Goal: Information Seeking & Learning: Learn about a topic

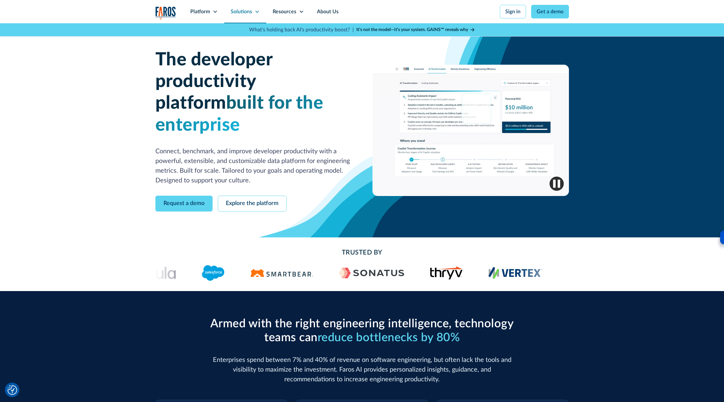
click at [252, 13] on div "Solutions" at bounding box center [241, 12] width 21 height 8
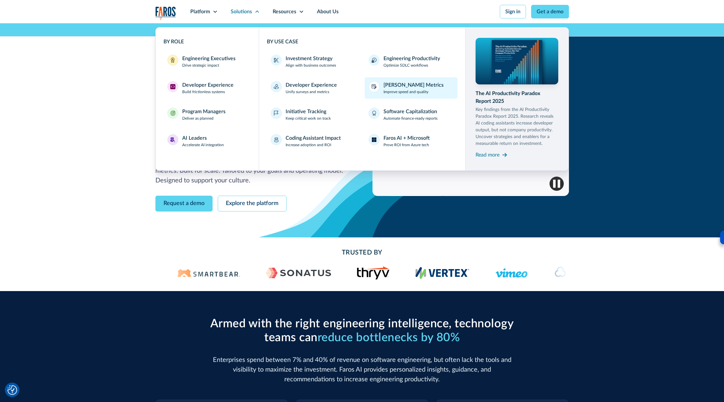
click at [418, 90] on p "Improve speed and quality" at bounding box center [405, 92] width 45 height 6
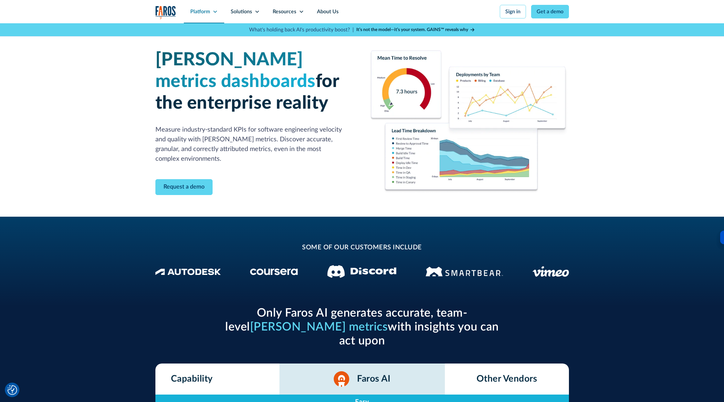
click at [204, 10] on div "Platform" at bounding box center [200, 12] width 20 height 8
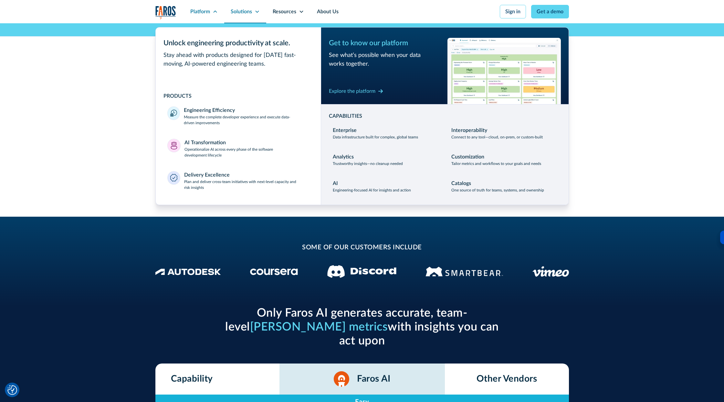
click at [240, 9] on div "Solutions" at bounding box center [241, 12] width 21 height 8
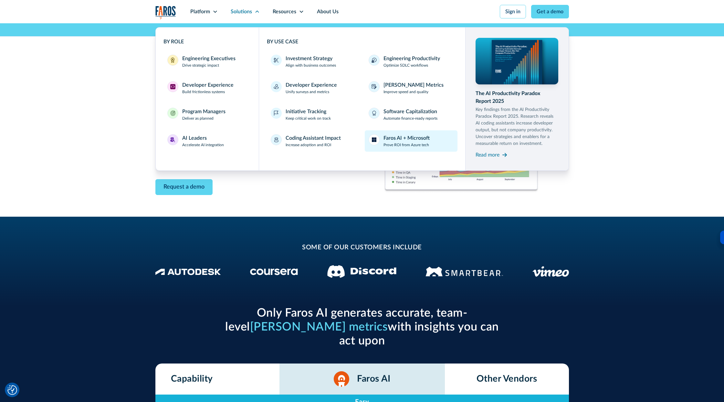
click at [419, 140] on div "Faros AI + Microsoft" at bounding box center [406, 138] width 46 height 8
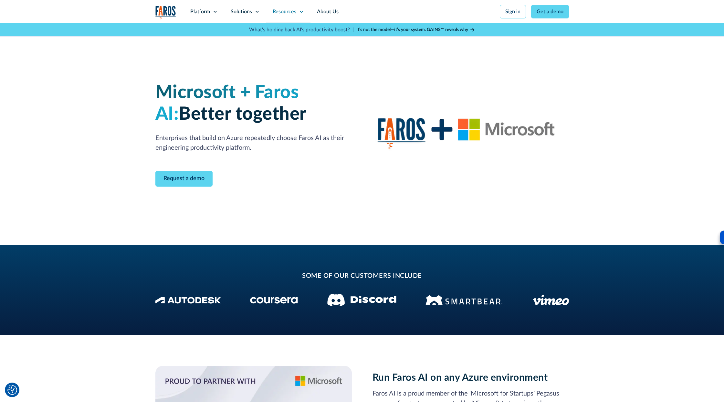
click at [286, 10] on div "Resources" at bounding box center [285, 12] width 24 height 8
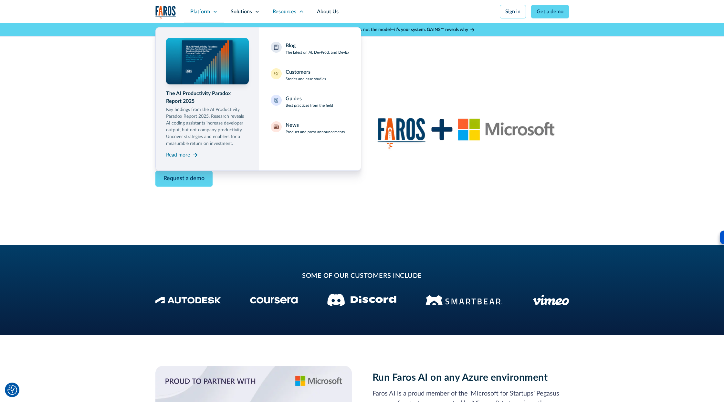
click at [199, 15] on div "Platform" at bounding box center [200, 12] width 20 height 8
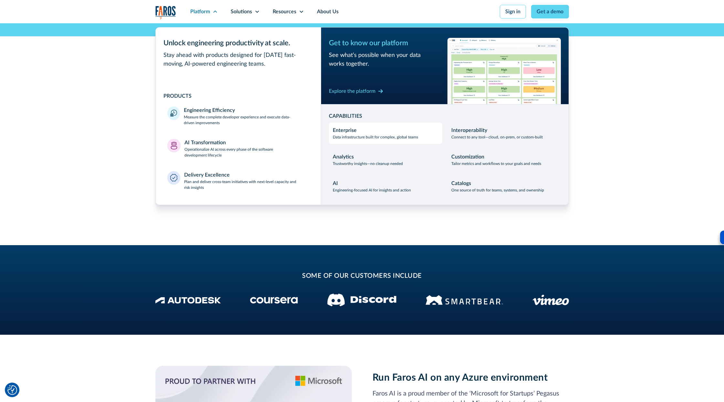
click at [354, 133] on div "Enterprise" at bounding box center [345, 130] width 24 height 8
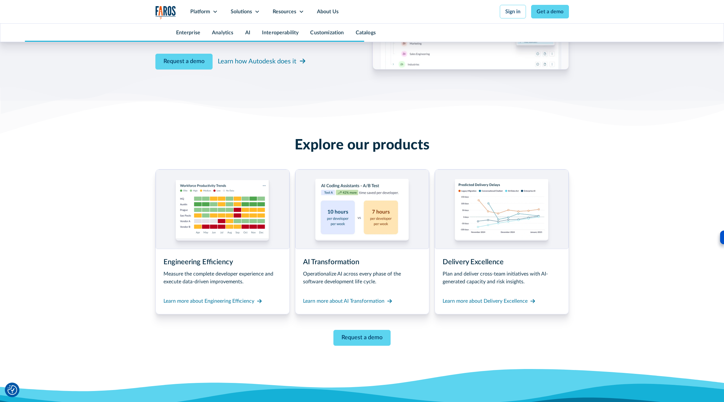
scroll to position [3203, 0]
